Goal: Task Accomplishment & Management: Complete application form

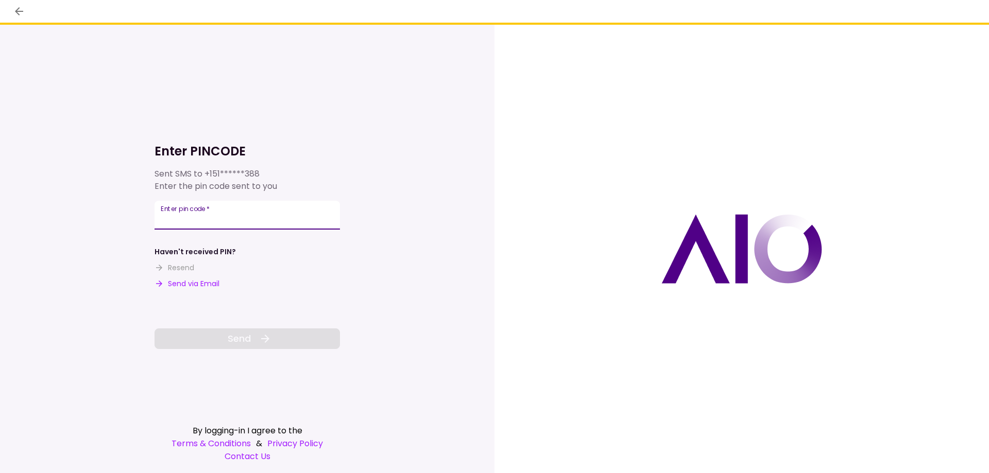
click at [264, 223] on input "Enter pin code   *" at bounding box center [247, 215] width 185 height 29
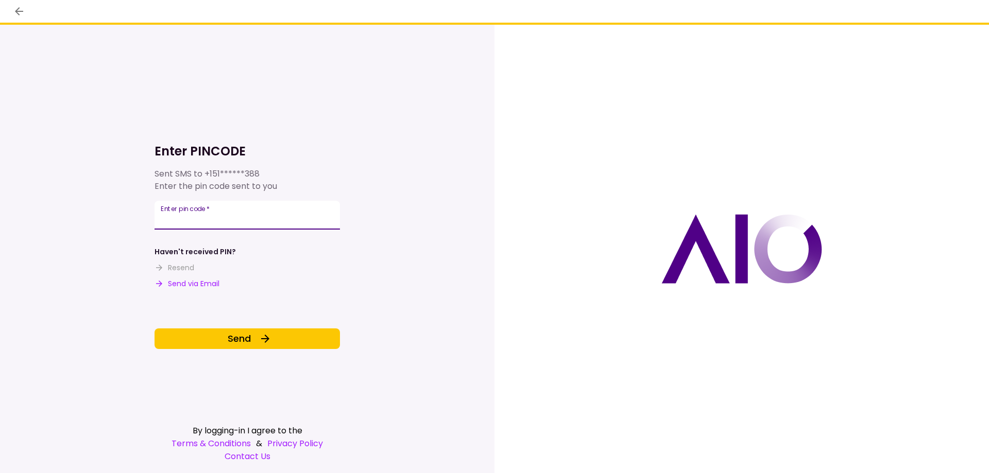
type input "*"
type input "******"
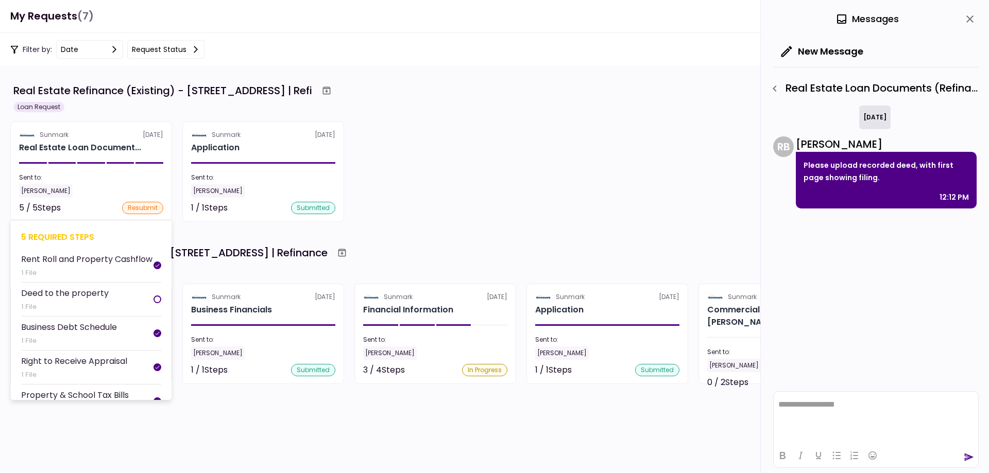
click at [93, 300] on div "Deed to the property" at bounding box center [65, 293] width 88 height 13
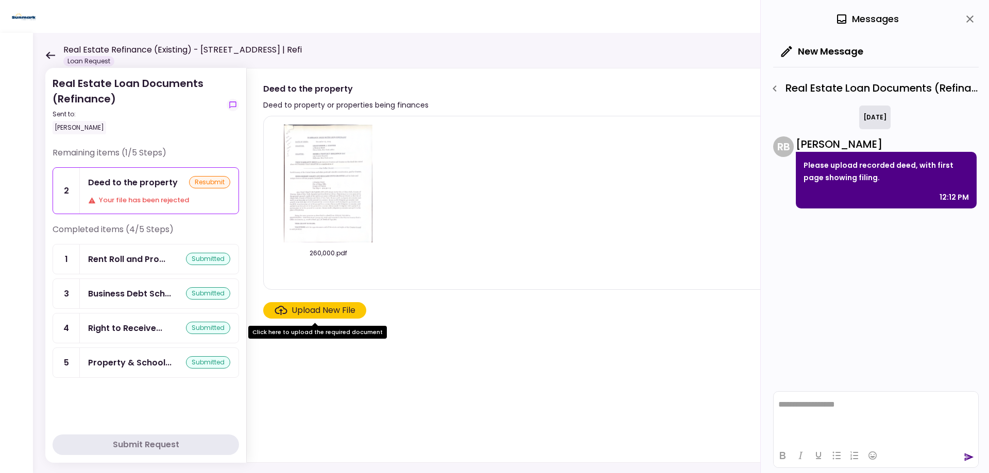
click at [311, 313] on div "Upload New File" at bounding box center [323, 310] width 64 height 12
click at [0, 0] on input "Upload New File" at bounding box center [0, 0] width 0 height 0
click at [290, 304] on div "Upload New File" at bounding box center [314, 310] width 81 height 12
click at [0, 0] on input "Upload New File" at bounding box center [0, 0] width 0 height 0
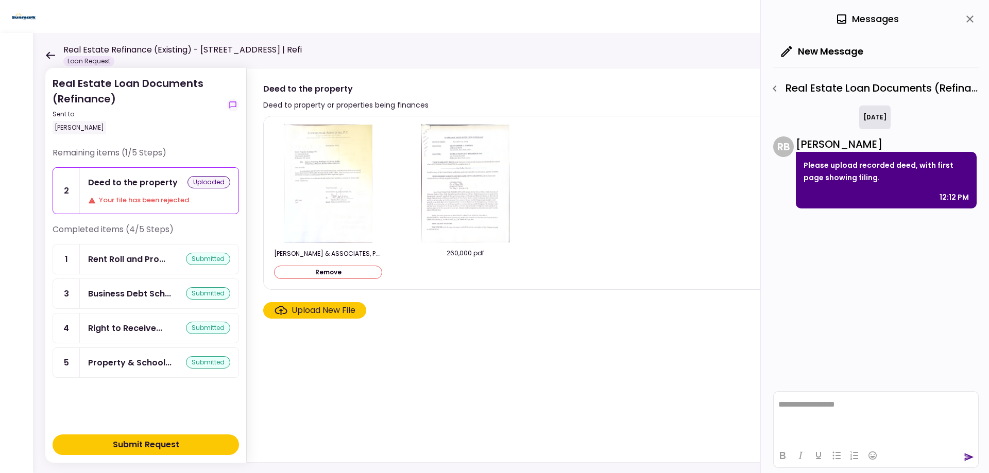
click at [492, 347] on section "LUDEMANN & ASSOCIATES, P.C..pdf Remove 260,000.pdf Upload New File" at bounding box center [607, 287] width 688 height 342
click at [135, 444] on div "Submit Request" at bounding box center [146, 445] width 66 height 12
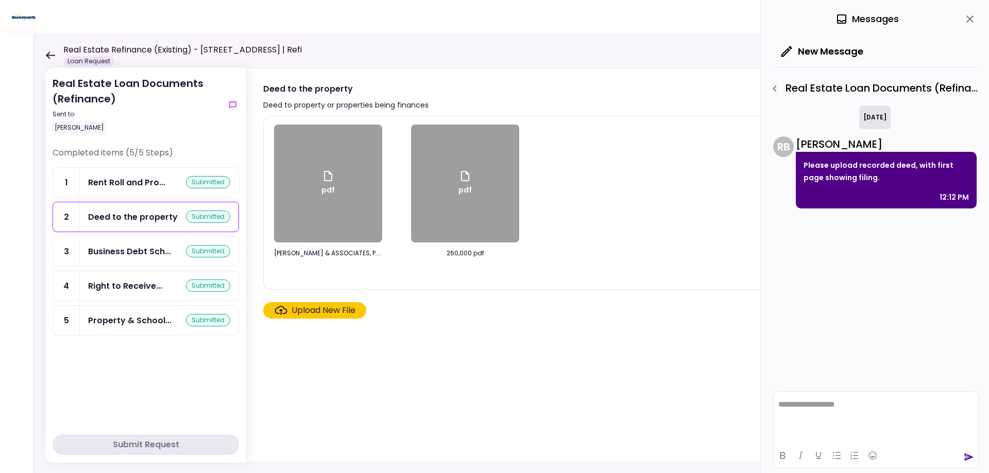
click at [47, 58] on icon at bounding box center [50, 56] width 10 height 8
